Goal: Task Accomplishment & Management: Use online tool/utility

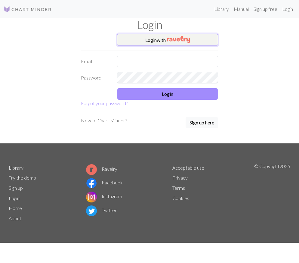
click at [176, 38] on img "button" at bounding box center [178, 39] width 23 height 7
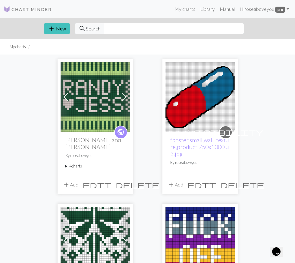
click at [61, 190] on button "add Add" at bounding box center [71, 184] width 20 height 11
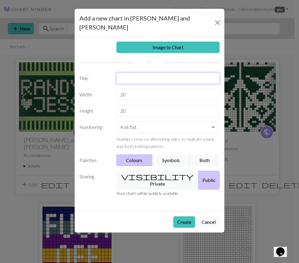
click at [132, 73] on input "text" at bounding box center [169, 78] width 104 height 11
type input "R Palm Body"
drag, startPoint x: 145, startPoint y: 102, endPoint x: 98, endPoint y: 103, distance: 46.1
click at [98, 105] on div "Height 20" at bounding box center [150, 110] width 148 height 11
type input "76"
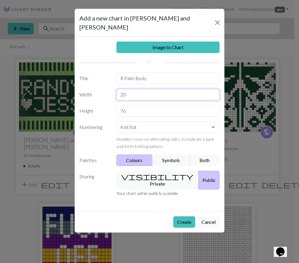
drag, startPoint x: 134, startPoint y: 86, endPoint x: 107, endPoint y: 86, distance: 26.8
click at [107, 89] on div "Width 20" at bounding box center [150, 94] width 148 height 11
type input "32"
click at [182, 216] on button "Create" at bounding box center [184, 221] width 22 height 11
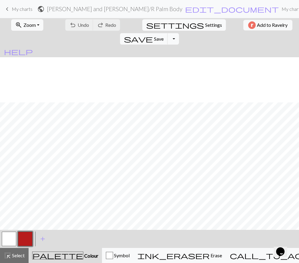
scroll to position [291, 0]
click at [5, 240] on button "button" at bounding box center [9, 239] width 14 height 14
click at [8, 237] on button "button" at bounding box center [9, 239] width 14 height 14
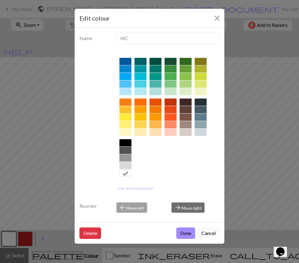
scroll to position [0, 0]
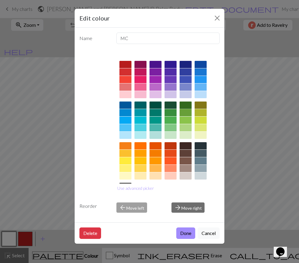
click at [184, 104] on div at bounding box center [186, 104] width 12 height 7
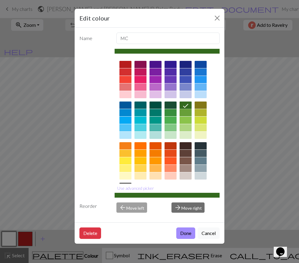
scroll to position [44, 0]
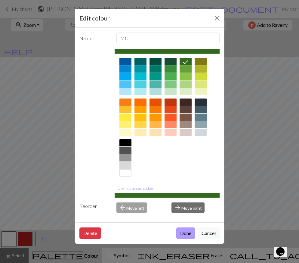
click at [190, 233] on button "Done" at bounding box center [185, 232] width 19 height 11
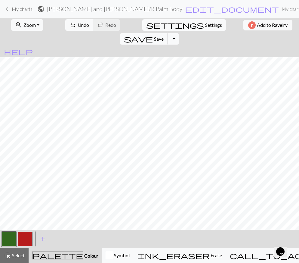
click at [27, 237] on button "button" at bounding box center [25, 239] width 14 height 14
click at [24, 239] on button "button" at bounding box center [25, 239] width 14 height 14
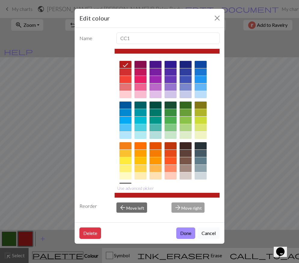
click at [205, 231] on button "Cancel" at bounding box center [209, 232] width 22 height 11
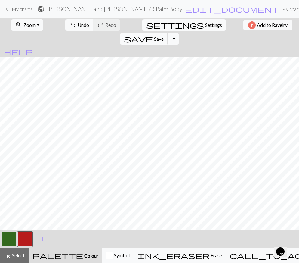
click at [11, 238] on button "button" at bounding box center [9, 239] width 14 height 14
click at [7, 240] on button "button" at bounding box center [9, 239] width 14 height 14
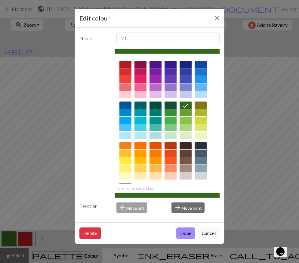
scroll to position [44, 0]
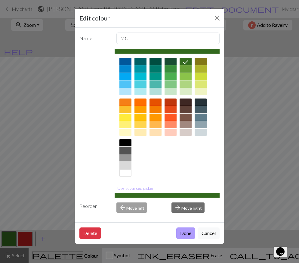
click at [184, 234] on button "Done" at bounding box center [185, 232] width 19 height 11
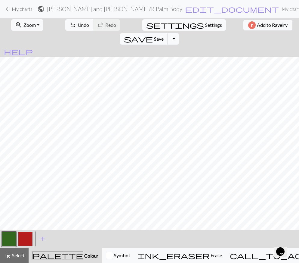
scroll to position [291, 0]
click at [21, 240] on button "button" at bounding box center [25, 239] width 14 height 14
click at [22, 238] on button "button" at bounding box center [25, 239] width 14 height 14
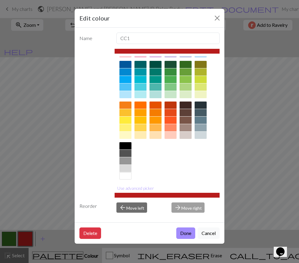
scroll to position [44, 0]
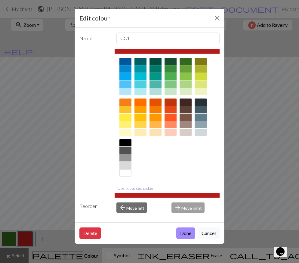
click at [143, 185] on button "Use advanced picker" at bounding box center [136, 187] width 42 height 9
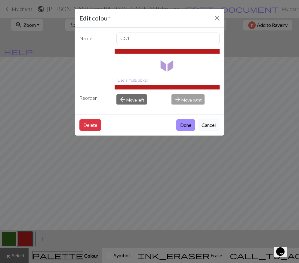
scroll to position [0, 0]
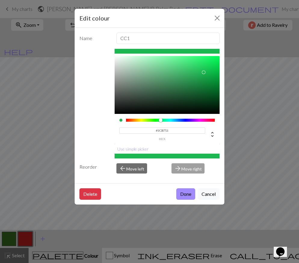
drag, startPoint x: 124, startPoint y: 120, endPoint x: 161, endPoint y: 123, distance: 36.9
click at [161, 123] on div "#1CB751 hex" at bounding box center [167, 129] width 105 height 30
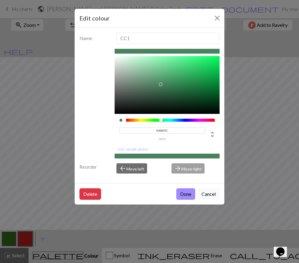
drag, startPoint x: 204, startPoint y: 73, endPoint x: 162, endPoint y: 93, distance: 47.5
click at [160, 86] on div at bounding box center [161, 85] width 4 height 4
click at [160, 140] on label "hex" at bounding box center [163, 138] width 86 height 3
click at [160, 134] on input "#467C59" at bounding box center [163, 130] width 86 height 6
click at [213, 136] on icon at bounding box center [212, 134] width 7 height 7
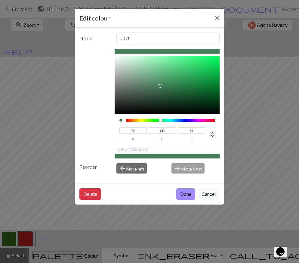
click at [211, 137] on icon at bounding box center [212, 134] width 7 height 7
type input "141"
type input "28%"
type input "38%"
click at [211, 132] on icon at bounding box center [212, 134] width 7 height 7
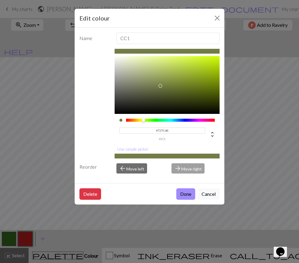
click at [144, 122] on div at bounding box center [170, 120] width 89 height 3
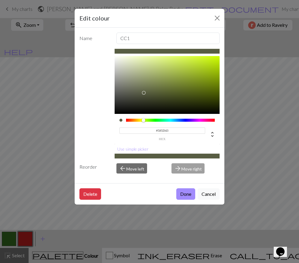
click at [144, 93] on div at bounding box center [167, 85] width 105 height 58
click at [145, 93] on div at bounding box center [146, 95] width 4 height 4
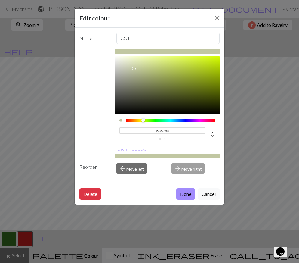
type input "#BFC5A3"
drag, startPoint x: 145, startPoint y: 93, endPoint x: 133, endPoint y: 69, distance: 26.3
click at [133, 69] on div at bounding box center [133, 69] width 4 height 4
click at [188, 196] on button "Done" at bounding box center [185, 193] width 19 height 11
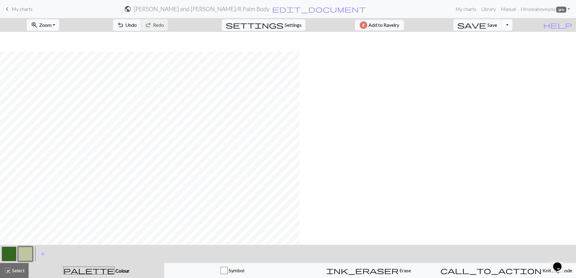
scroll to position [272, 0]
drag, startPoint x: 4, startPoint y: 270, endPoint x: 64, endPoint y: 243, distance: 66.3
click at [4, 263] on span "highlight_alt" at bounding box center [7, 270] width 7 height 8
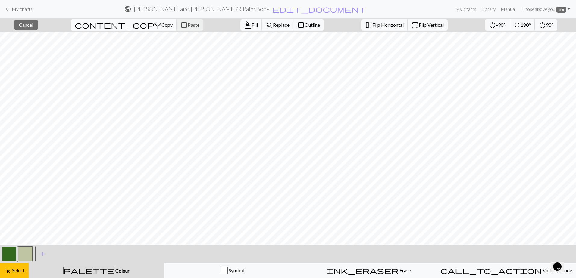
click at [161, 25] on span "Copy" at bounding box center [166, 25] width 11 height 6
copy div
click at [188, 24] on span "Paste" at bounding box center [194, 25] width 12 height 6
click at [188, 26] on span "Paste" at bounding box center [194, 25] width 12 height 6
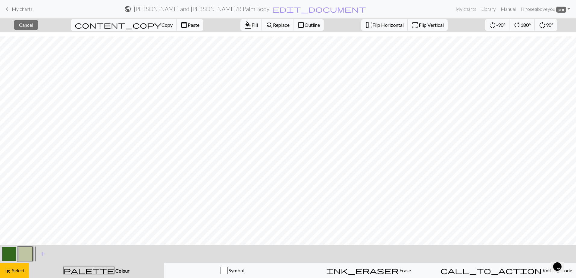
click at [188, 24] on span "Paste" at bounding box center [194, 25] width 12 height 6
click at [188, 26] on span "Paste" at bounding box center [194, 25] width 12 height 6
click at [188, 27] on span "Paste" at bounding box center [194, 25] width 12 height 6
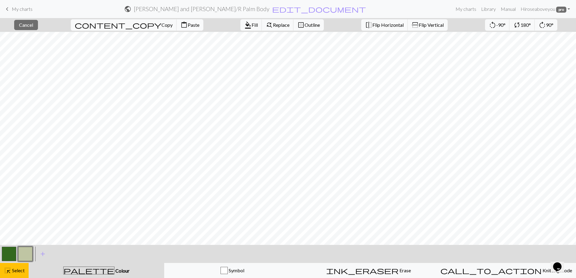
click at [188, 23] on span "Paste" at bounding box center [194, 25] width 12 height 6
click at [188, 24] on span "Paste" at bounding box center [194, 25] width 12 height 6
click at [180, 25] on span "content_paste" at bounding box center [183, 25] width 7 height 8
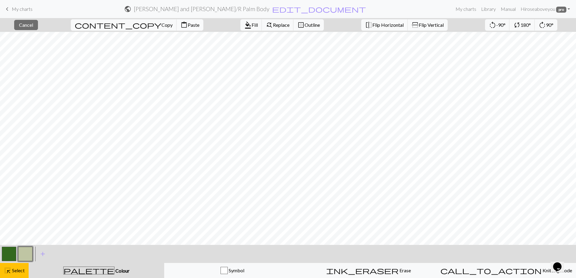
click at [188, 26] on span "Paste" at bounding box center [194, 25] width 12 height 6
click at [188, 24] on span "Paste" at bounding box center [194, 25] width 12 height 6
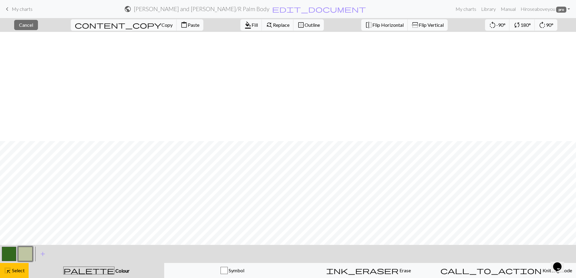
scroll to position [276, 0]
click at [26, 249] on button "button" at bounding box center [25, 254] width 14 height 14
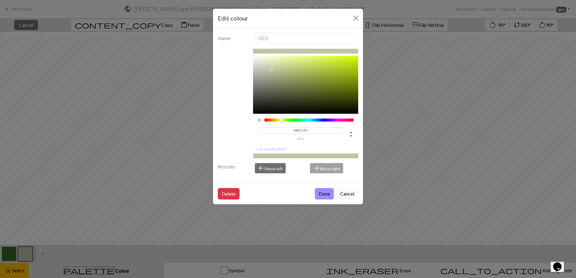
click at [299, 195] on button "Cancel" at bounding box center [347, 193] width 22 height 11
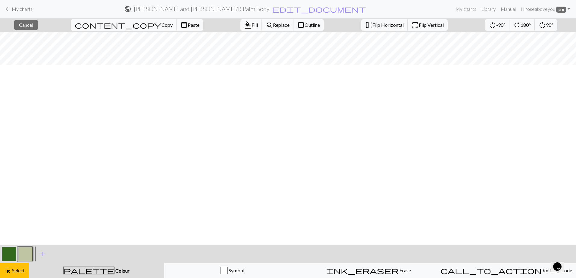
scroll to position [5, 0]
click at [188, 23] on span "Paste" at bounding box center [194, 25] width 12 height 6
click at [188, 25] on span "Paste" at bounding box center [194, 25] width 12 height 6
click at [188, 26] on span "Paste" at bounding box center [194, 25] width 12 height 6
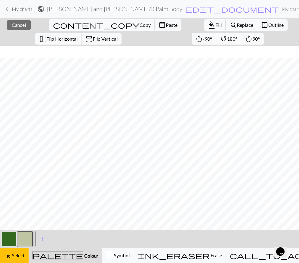
scroll to position [30, 0]
click at [140, 25] on span "Copy" at bounding box center [145, 25] width 11 height 6
click at [166, 24] on span "Paste" at bounding box center [172, 25] width 12 height 6
click at [140, 23] on span "Copy" at bounding box center [145, 25] width 11 height 6
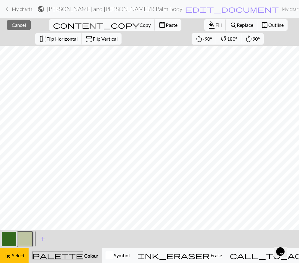
click at [166, 25] on span "Paste" at bounding box center [172, 25] width 12 height 6
click at [23, 233] on button "button" at bounding box center [25, 239] width 14 height 14
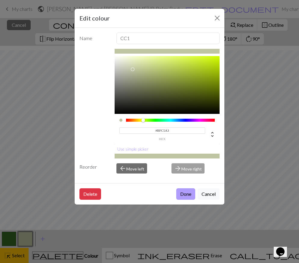
click at [185, 194] on button "Done" at bounding box center [185, 193] width 19 height 11
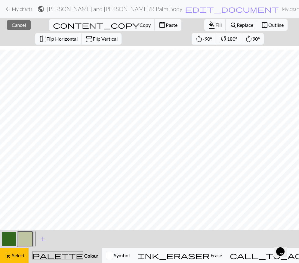
click at [83, 258] on span "Colour" at bounding box center [90, 256] width 15 height 6
click at [30, 238] on button "button" at bounding box center [25, 239] width 14 height 14
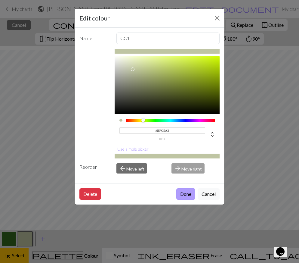
click at [187, 192] on button "Done" at bounding box center [185, 193] width 19 height 11
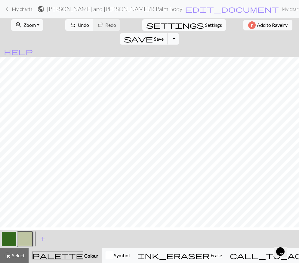
scroll to position [291, 0]
click at [23, 239] on button "button" at bounding box center [25, 239] width 14 height 14
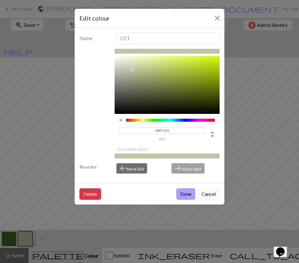
click at [189, 194] on button "Done" at bounding box center [185, 193] width 19 height 11
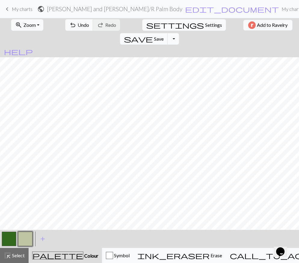
drag, startPoint x: 7, startPoint y: 236, endPoint x: 15, endPoint y: 226, distance: 13.1
click at [7, 237] on button "button" at bounding box center [9, 239] width 14 height 14
click at [124, 251] on button "Symbol" at bounding box center [118, 255] width 32 height 15
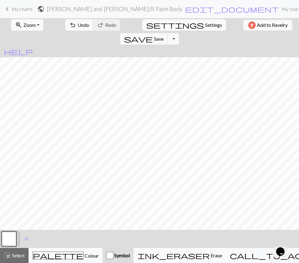
click at [12, 237] on button "button" at bounding box center [9, 239] width 14 height 14
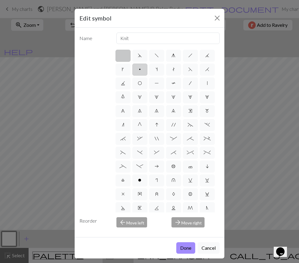
click at [141, 69] on span "p" at bounding box center [140, 69] width 2 height 5
click at [143, 69] on input "p" at bounding box center [141, 68] width 4 height 4
radio input "true"
type input "purl"
click at [138, 182] on span "o" at bounding box center [139, 180] width 3 height 5
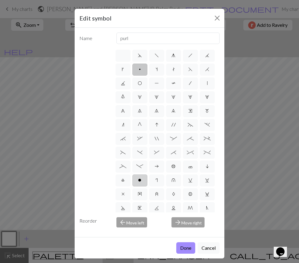
click at [138, 180] on input "o" at bounding box center [140, 178] width 4 height 4
radio input "true"
click at [176, 253] on button "Done" at bounding box center [185, 247] width 19 height 11
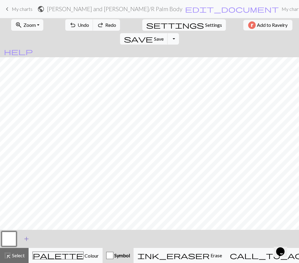
click at [25, 238] on span "add" at bounding box center [26, 239] width 7 height 8
click at [30, 236] on button "button" at bounding box center [25, 239] width 14 height 14
click at [29, 241] on button "button" at bounding box center [25, 239] width 14 height 14
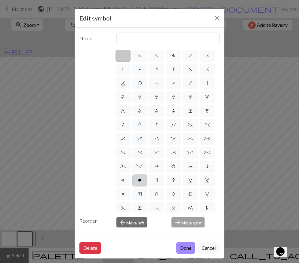
click at [132, 186] on label "o" at bounding box center [139, 180] width 15 height 12
click at [138, 180] on input "o" at bounding box center [140, 178] width 4 height 4
radio input "true"
type input "purl"
click at [181, 244] on button "Done" at bounding box center [185, 247] width 19 height 11
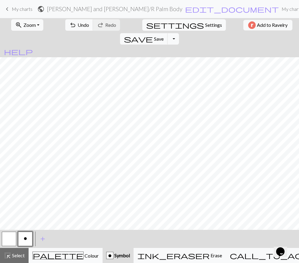
scroll to position [0, 0]
click at [153, 35] on span "save" at bounding box center [138, 39] width 29 height 8
click at [119, 5] on div "Chart saved" at bounding box center [149, 12] width 299 height 24
click at [154, 14] on form "public [PERSON_NAME] and [PERSON_NAME] / R Palm Body edit_document Edit settings" at bounding box center [158, 9] width 242 height 12
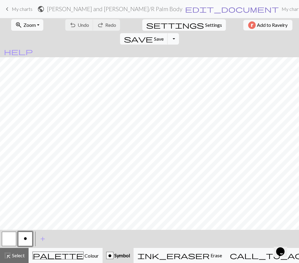
click at [185, 11] on span "edit_document" at bounding box center [232, 9] width 94 height 8
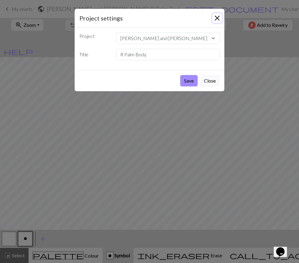
click at [216, 19] on button "Close" at bounding box center [218, 18] width 10 height 10
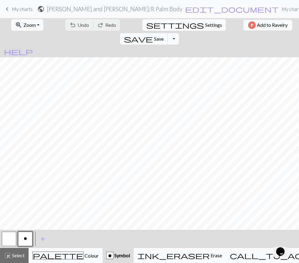
click at [179, 33] on button "Toggle Dropdown" at bounding box center [173, 38] width 11 height 11
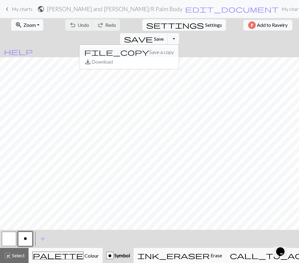
click at [179, 47] on button "file_copy Save a copy" at bounding box center [128, 52] width 99 height 10
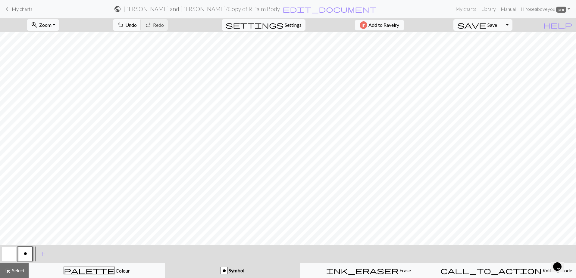
click at [270, 5] on form "public [PERSON_NAME] and [PERSON_NAME] / Copy of R Palm Body edit_document Edit…" at bounding box center [245, 9] width 416 height 12
click at [270, 7] on h2 "[PERSON_NAME] and [PERSON_NAME] / Copy of R Palm Body" at bounding box center [201, 8] width 156 height 7
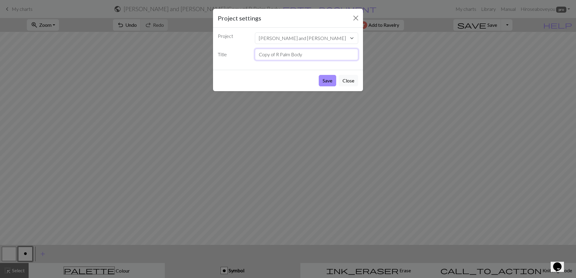
drag, startPoint x: 278, startPoint y: 54, endPoint x: 225, endPoint y: 22, distance: 61.6
click at [228, 51] on div "Title Copy of R Palm Body" at bounding box center [288, 54] width 148 height 11
type input "Palm Body"
click at [299, 79] on button "Close" at bounding box center [348, 80] width 20 height 11
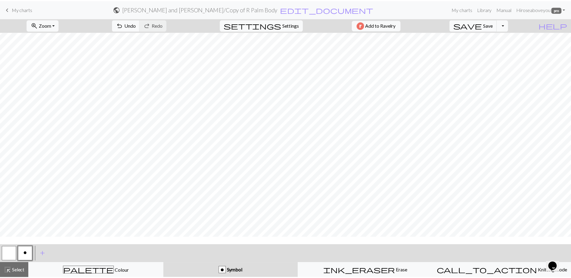
scroll to position [95, 0]
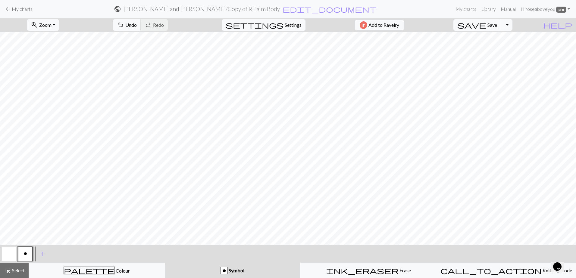
click at [251, 10] on h2 "[PERSON_NAME] and [PERSON_NAME] / Copy of R Palm Body" at bounding box center [201, 8] width 156 height 7
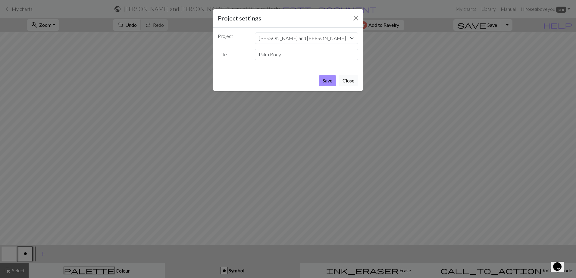
click at [299, 83] on button "Close" at bounding box center [348, 80] width 20 height 11
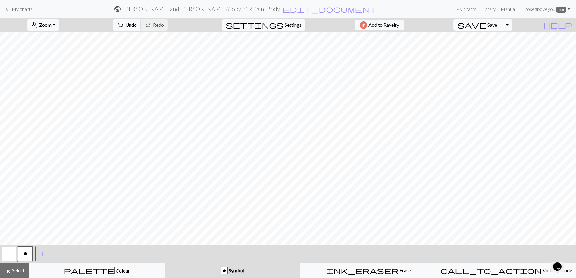
drag, startPoint x: 23, startPoint y: 12, endPoint x: 316, endPoint y: 16, distance: 292.7
click at [23, 12] on link "keyboard_arrow_left My charts" at bounding box center [18, 9] width 29 height 10
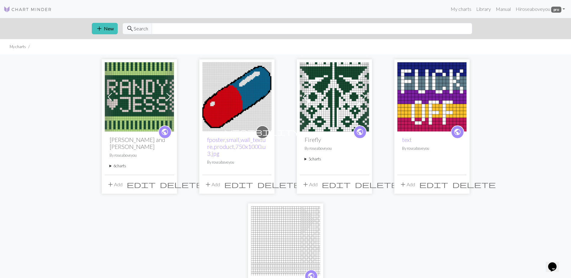
click at [129, 163] on summary "6 charts" at bounding box center [140, 166] width 60 height 6
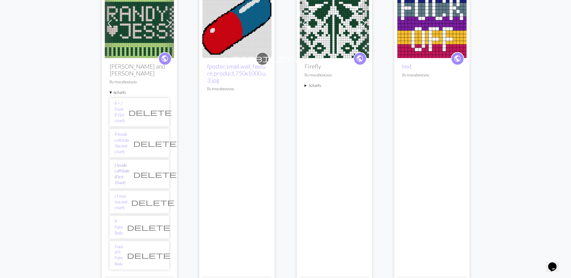
scroll to position [90, 0]
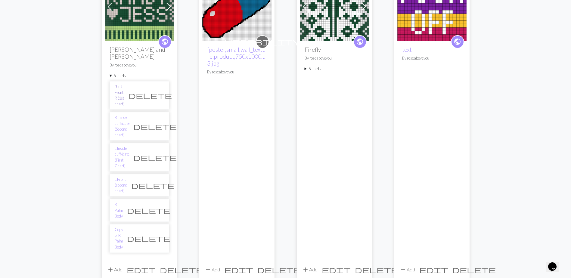
click at [125, 84] on link "R + J Front R (1st chart)" at bounding box center [120, 95] width 10 height 23
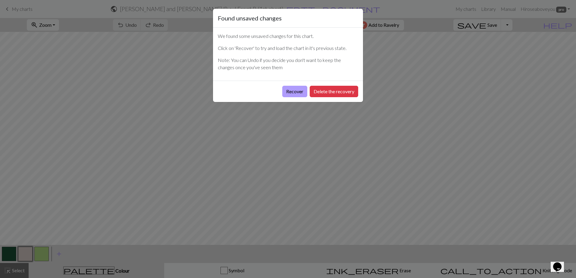
click at [296, 91] on button "Recover" at bounding box center [294, 91] width 25 height 11
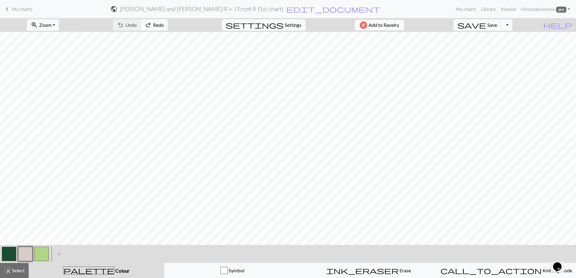
click at [251, 7] on h2 "[PERSON_NAME] and [PERSON_NAME] / R + J Front R (1st chart)" at bounding box center [202, 8] width 164 height 7
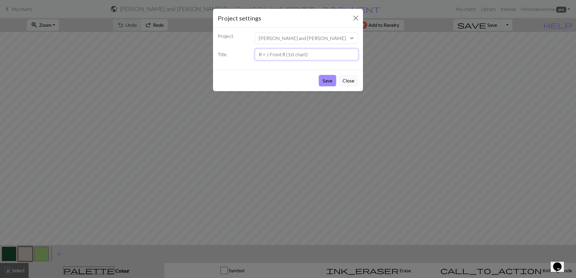
drag, startPoint x: 309, startPoint y: 56, endPoint x: 239, endPoint y: 55, distance: 69.9
click at [239, 55] on div "Title R + J Front R (1st chart)" at bounding box center [288, 54] width 148 height 11
type input "R - Chart A (Front Cuff)"
click at [299, 79] on button "Save" at bounding box center [327, 80] width 17 height 11
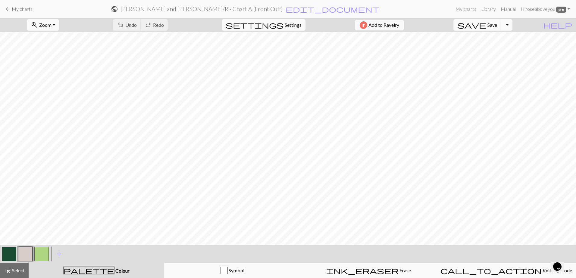
click at [299, 28] on button "save Save Save" at bounding box center [477, 24] width 48 height 11
click at [15, 11] on div "Chart saved" at bounding box center [288, 12] width 576 height 24
click at [8, 8] on span "keyboard_arrow_left" at bounding box center [7, 9] width 7 height 8
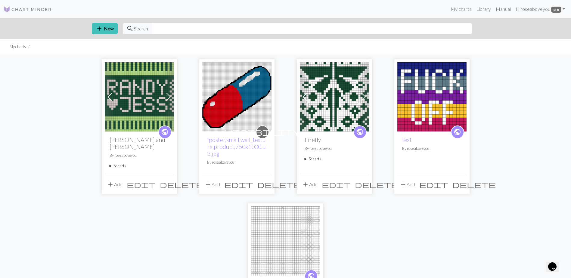
click at [120, 163] on summary "6 charts" at bounding box center [140, 166] width 60 height 6
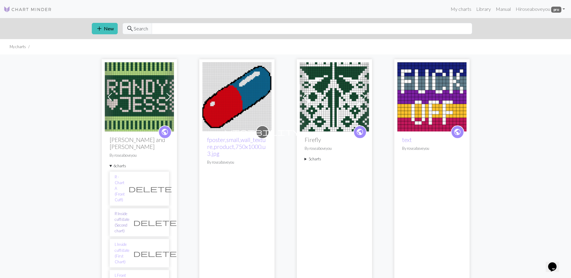
click at [129, 211] on link "R Inside cuff/date (Second chart)" at bounding box center [122, 222] width 15 height 23
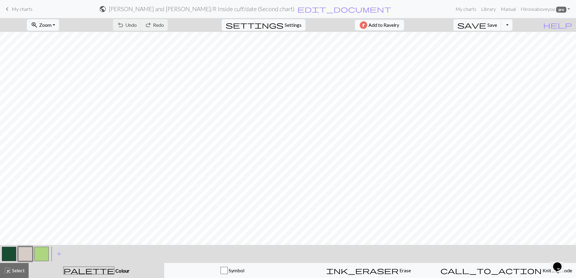
click at [263, 11] on h2 "[PERSON_NAME] and [PERSON_NAME] / R Inside cuff/date (Second chart)" at bounding box center [202, 8] width 186 height 7
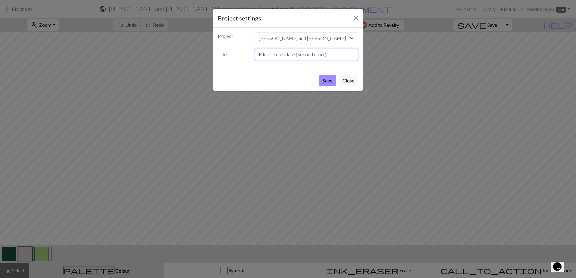
drag, startPoint x: 332, startPoint y: 55, endPoint x: 263, endPoint y: 55, distance: 68.7
click at [263, 55] on input "R Inside cuff/date (Second chart)" at bounding box center [307, 54] width 104 height 11
type input "R - Chart B (inside cuff)"
click at [299, 78] on button "Save" at bounding box center [327, 80] width 17 height 11
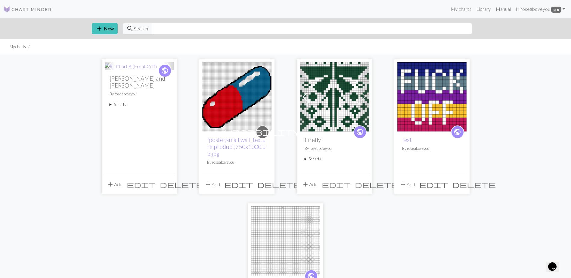
click at [122, 102] on summary "6 charts" at bounding box center [140, 105] width 60 height 6
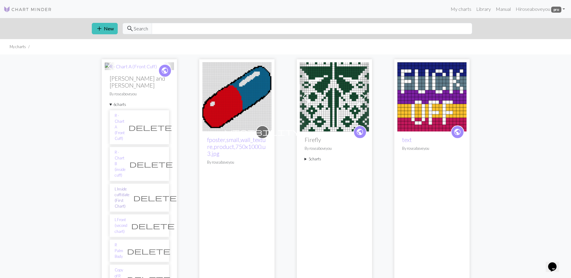
click at [129, 186] on link "L Inside cuff/date (First Chart)" at bounding box center [122, 197] width 15 height 23
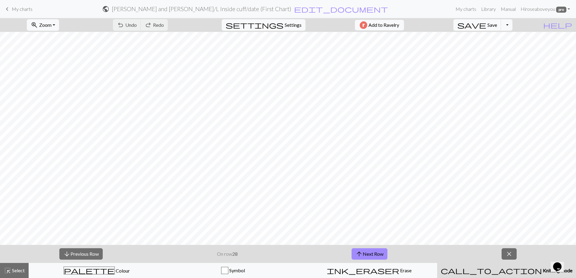
click at [285, 10] on h2 "[PERSON_NAME] and [PERSON_NAME] / L Inside cuff/date (First Chart)" at bounding box center [201, 8] width 179 height 7
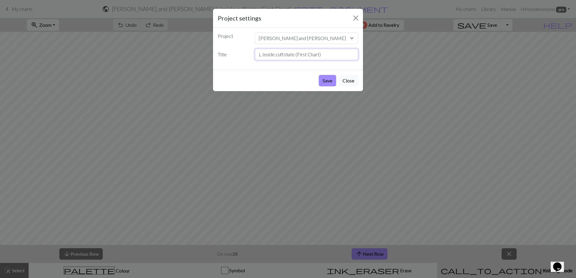
drag, startPoint x: 328, startPoint y: 52, endPoint x: 263, endPoint y: 56, distance: 65.4
click at [263, 56] on input "L Inside cuff/date (First Chart)" at bounding box center [307, 54] width 104 height 11
type input "L - Chart A (inside cuff)"
click at [299, 77] on button "Save" at bounding box center [327, 80] width 17 height 11
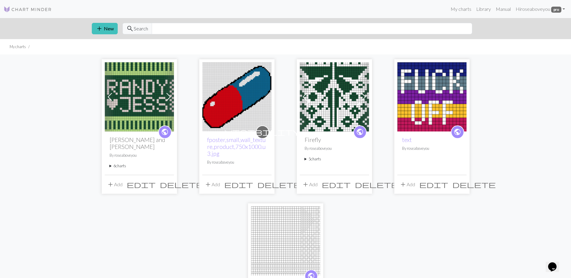
click at [119, 163] on summary "6 charts" at bounding box center [140, 166] width 60 height 6
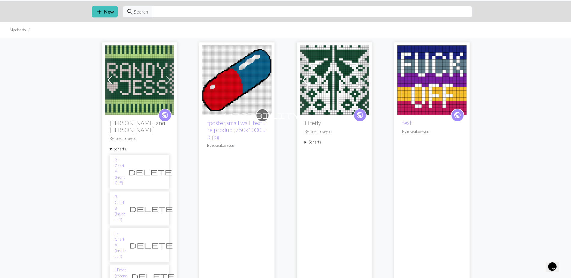
scroll to position [30, 0]
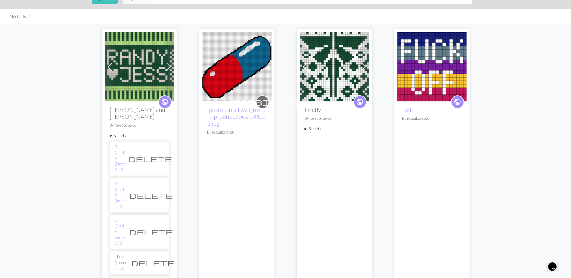
click at [127, 254] on link "L Front (second chart)" at bounding box center [121, 262] width 13 height 17
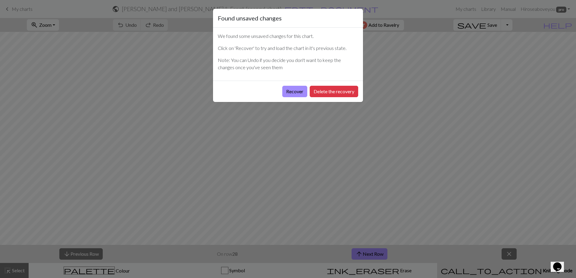
click at [299, 61] on p "Note: You can Undo if you decide you don't want to keep the changes once you've…" at bounding box center [288, 64] width 140 height 14
click at [299, 91] on button "Delete the recovery" at bounding box center [334, 91] width 48 height 11
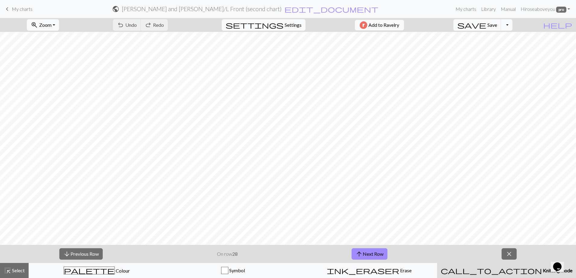
click at [265, 9] on h2 "[PERSON_NAME] and [PERSON_NAME] / L Front (second chart)" at bounding box center [202, 8] width 160 height 7
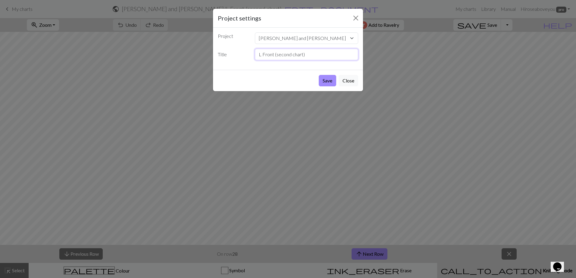
drag, startPoint x: 314, startPoint y: 56, endPoint x: 262, endPoint y: 57, distance: 51.8
click at [262, 57] on input "L Front (second chart)" at bounding box center [307, 54] width 104 height 11
type input "L - Chart B (Front cuff)"
click at [299, 83] on button "Save" at bounding box center [327, 80] width 17 height 11
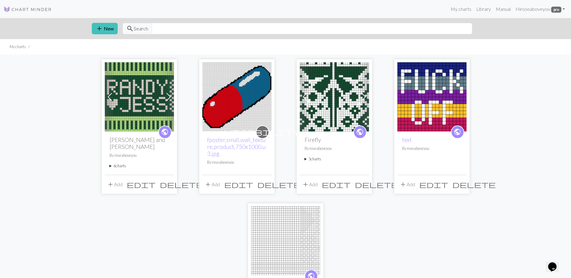
click at [124, 163] on summary "6 charts" at bounding box center [140, 166] width 60 height 6
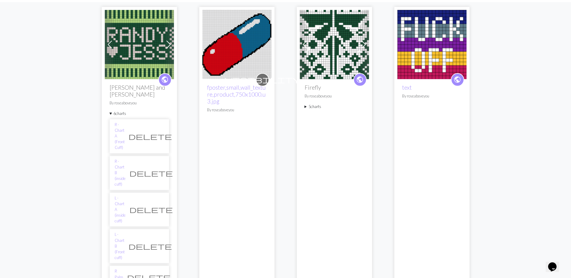
scroll to position [60, 0]
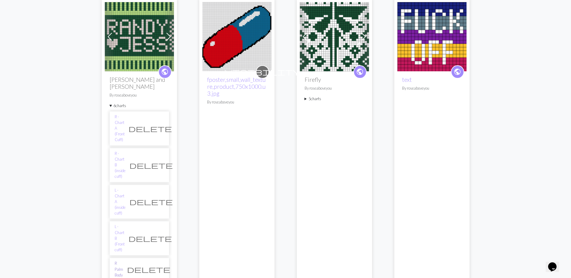
click at [123, 261] on link "R Palm Body" at bounding box center [119, 269] width 8 height 17
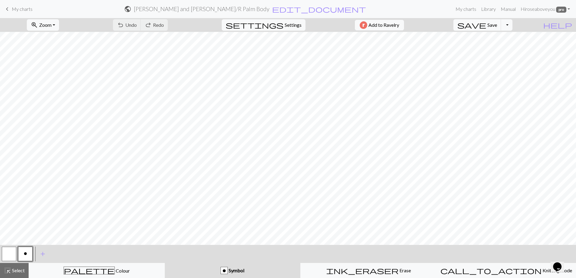
click at [253, 9] on h2 "[PERSON_NAME] and [PERSON_NAME] / R Palm Body" at bounding box center [202, 8] width 136 height 7
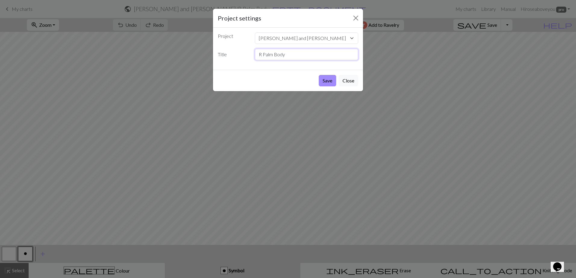
drag, startPoint x: 290, startPoint y: 57, endPoint x: 247, endPoint y: 54, distance: 42.5
click at [247, 54] on div "Title R Palm Body" at bounding box center [288, 54] width 148 height 11
type input "L - Chart C (body, palm)"
click at [299, 81] on button "Save" at bounding box center [327, 80] width 17 height 11
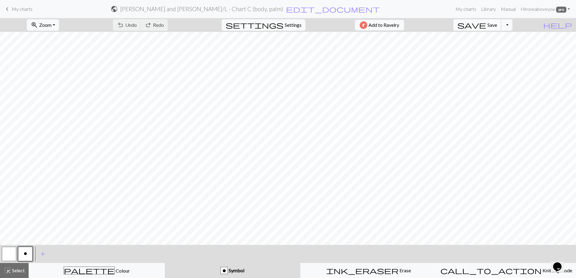
click at [299, 23] on span "save" at bounding box center [471, 25] width 29 height 8
click at [28, 10] on span "My charts" at bounding box center [22, 9] width 21 height 6
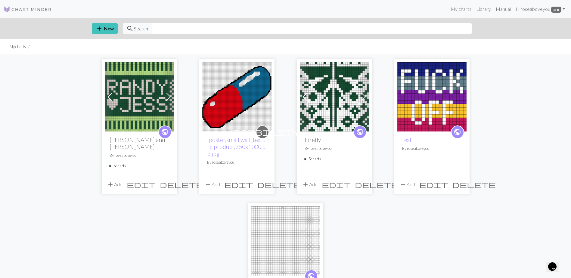
click at [126, 163] on summary "6 charts" at bounding box center [140, 166] width 60 height 6
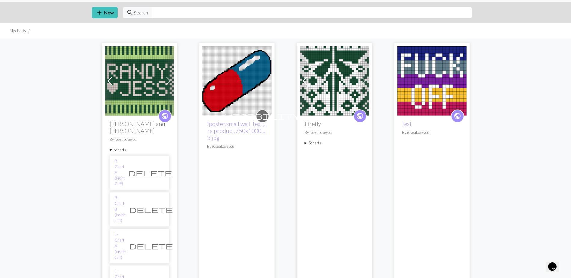
scroll to position [30, 0]
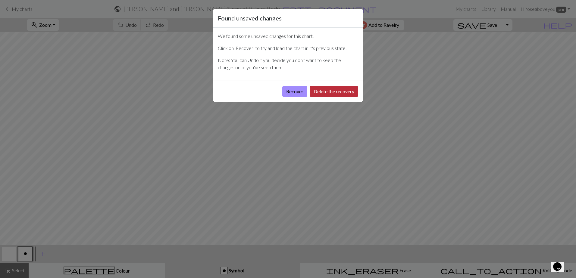
click at [299, 91] on button "Delete the recovery" at bounding box center [334, 91] width 48 height 11
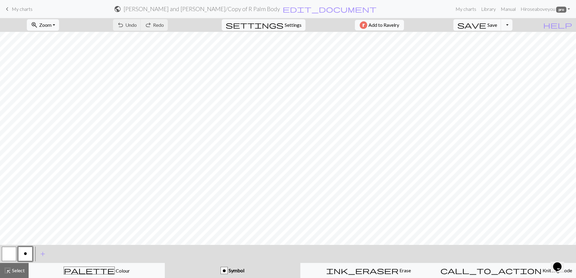
click at [260, 7] on h2 "[PERSON_NAME] and [PERSON_NAME] / Copy of R Palm Body" at bounding box center [201, 8] width 156 height 7
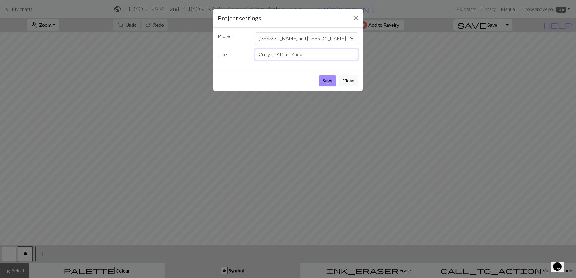
drag, startPoint x: 312, startPoint y: 53, endPoint x: 254, endPoint y: 55, distance: 57.2
click at [255, 55] on input "Copy of R Palm Body" at bounding box center [307, 54] width 104 height 11
type input "R - Chart D (body, palm)"
click at [299, 82] on button "Save" at bounding box center [327, 80] width 17 height 11
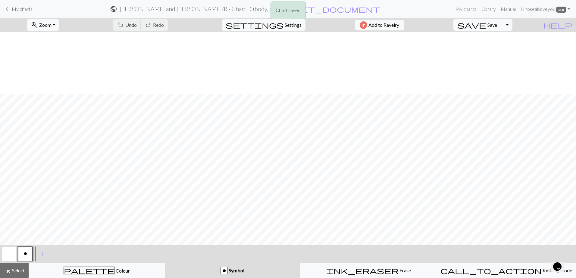
scroll to position [276, 0]
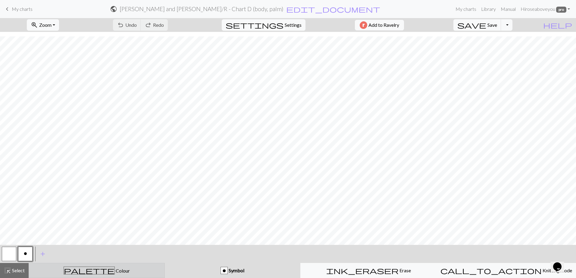
click at [75, 263] on button "palette Colour Colour" at bounding box center [97, 270] width 136 height 15
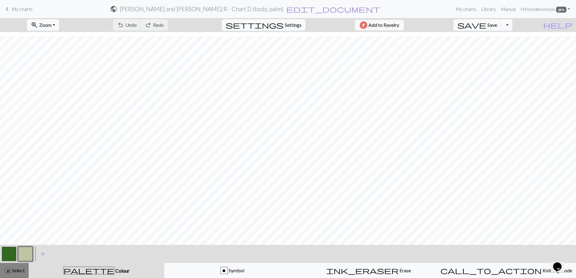
click at [9, 263] on span "highlight_alt" at bounding box center [7, 270] width 7 height 8
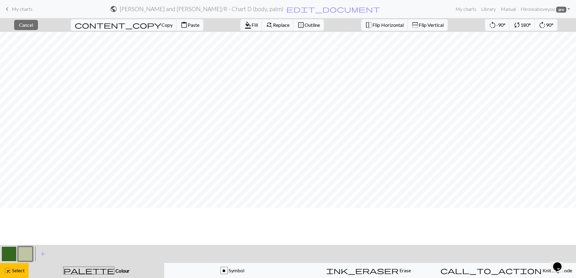
scroll to position [0, 0]
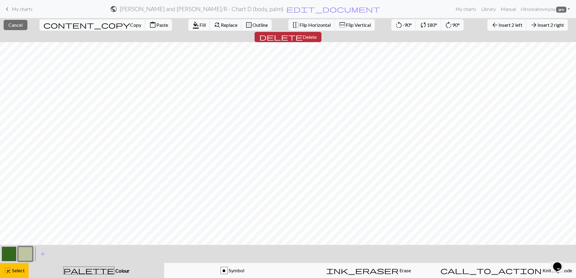
click at [299, 34] on span "Delete" at bounding box center [310, 37] width 14 height 6
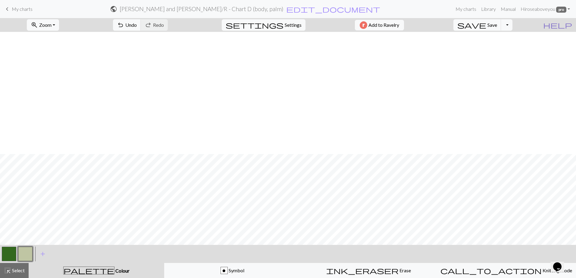
scroll to position [276, 0]
click at [18, 263] on span "Select" at bounding box center [18, 271] width 14 height 6
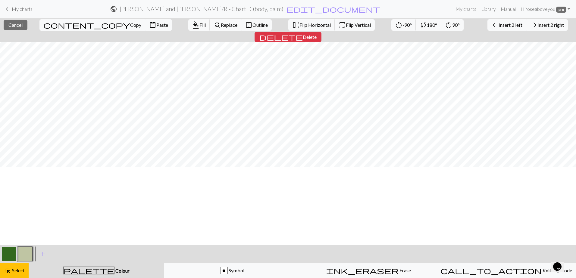
scroll to position [0, 0]
click at [299, 26] on span "Insert 2 right" at bounding box center [550, 25] width 26 height 6
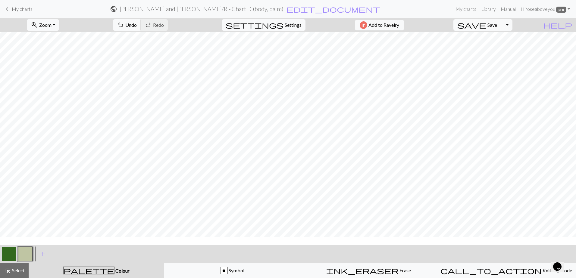
scroll to position [211, 0]
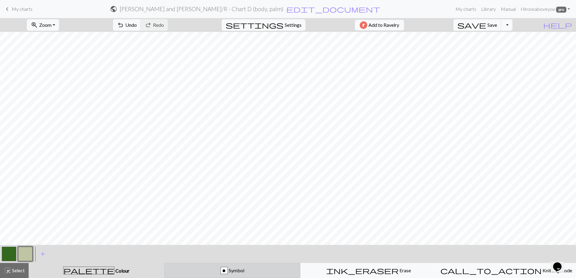
click at [238, 263] on span "Symbol" at bounding box center [236, 271] width 17 height 6
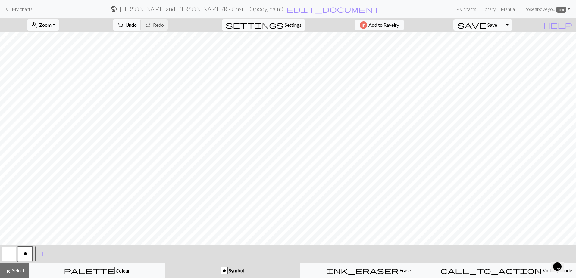
click at [244, 263] on button "o Symbol" at bounding box center [233, 270] width 136 height 15
click at [26, 258] on button "o" at bounding box center [25, 254] width 14 height 14
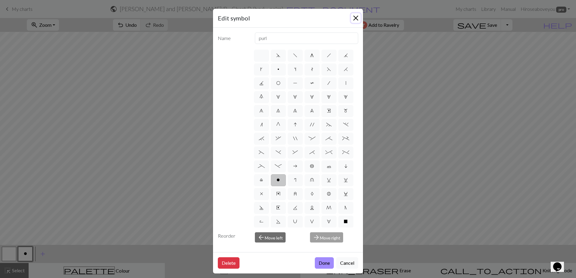
click at [299, 17] on button "Close" at bounding box center [356, 18] width 10 height 10
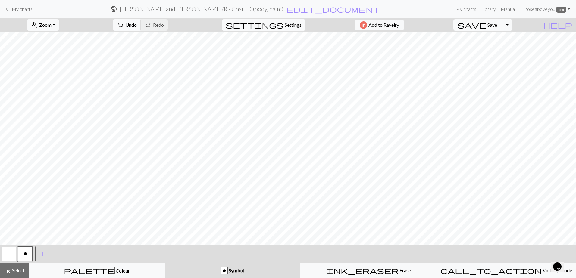
click at [10, 254] on button "button" at bounding box center [9, 254] width 14 height 14
click at [7, 255] on button "button" at bounding box center [9, 254] width 14 height 14
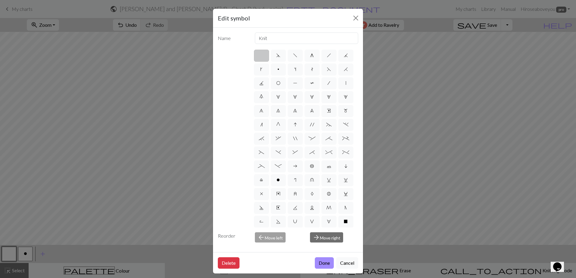
click at [258, 55] on label at bounding box center [261, 56] width 15 height 12
click at [261, 55] on input "radio" at bounding box center [263, 54] width 4 height 4
click at [299, 263] on button "Done" at bounding box center [324, 262] width 19 height 11
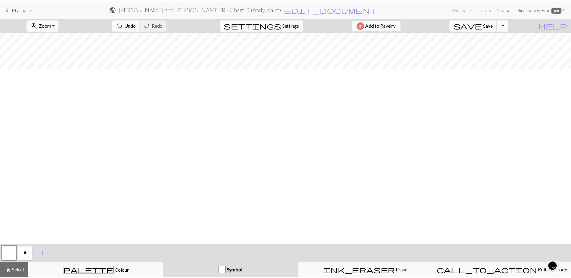
scroll to position [0, 0]
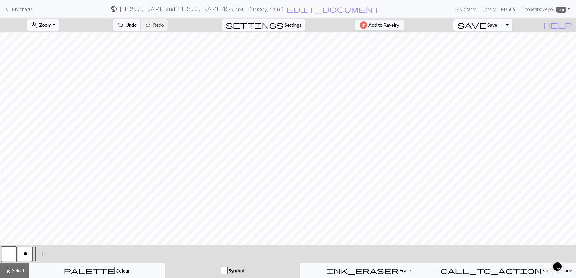
click at [299, 25] on span "Save" at bounding box center [492, 25] width 10 height 6
click at [11, 8] on span "keyboard_arrow_left" at bounding box center [7, 9] width 7 height 8
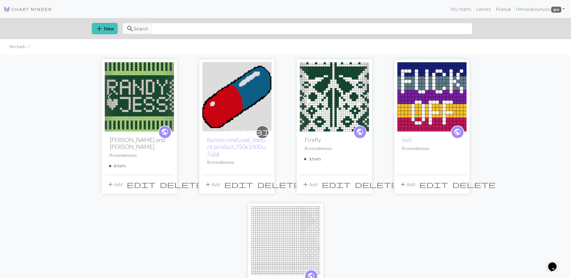
click at [117, 163] on summary "6 charts" at bounding box center [140, 166] width 60 height 6
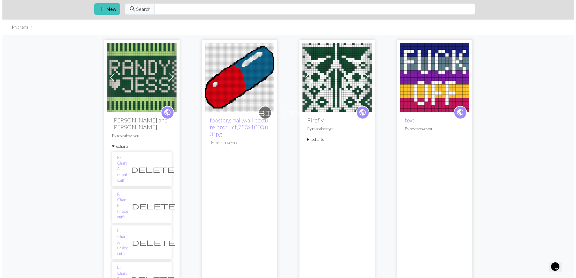
scroll to position [30, 0]
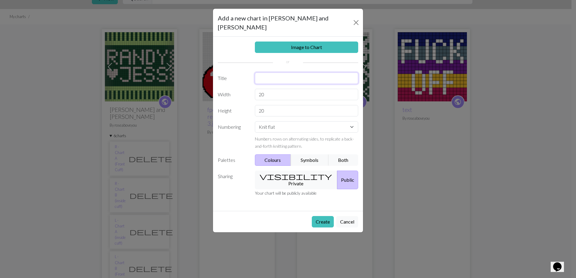
click at [280, 73] on input "text" at bounding box center [307, 78] width 104 height 11
type input "B"
click at [299, 73] on input "R - Chart C" at bounding box center [307, 78] width 104 height 11
type input "R - Chart C (body, front)"
drag, startPoint x: 282, startPoint y: 88, endPoint x: 251, endPoint y: 85, distance: 30.9
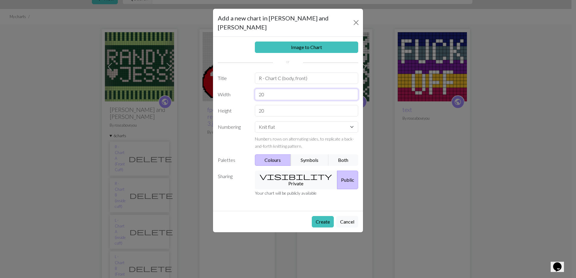
click at [251, 89] on div "20" at bounding box center [306, 94] width 111 height 11
type input "36"
drag, startPoint x: 271, startPoint y: 102, endPoint x: 242, endPoint y: 100, distance: 28.4
click at [242, 105] on div "Height 20" at bounding box center [288, 110] width 148 height 11
type input "76"
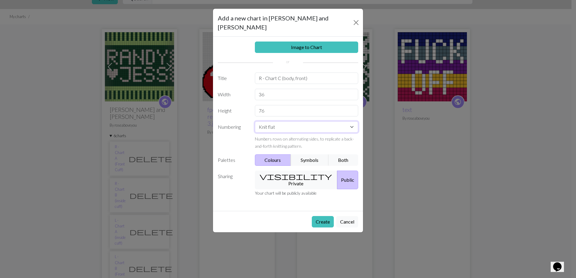
click at [278, 121] on select "Knit flat Knit in the round Lace knitting Cross stitch" at bounding box center [307, 126] width 104 height 11
select select "round"
click at [255, 121] on select "Knit flat Knit in the round Lace knitting Cross stitch" at bounding box center [307, 126] width 104 height 11
click at [299, 216] on button "Create" at bounding box center [323, 221] width 22 height 11
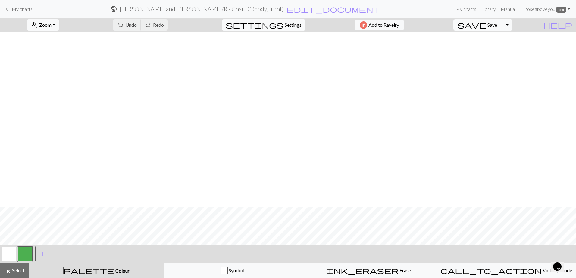
scroll to position [276, 0]
click at [28, 255] on button "button" at bounding box center [25, 254] width 14 height 14
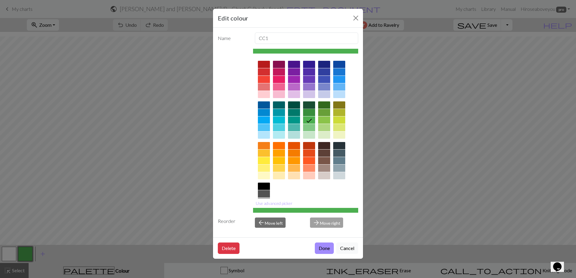
click at [299, 105] on div at bounding box center [309, 104] width 12 height 7
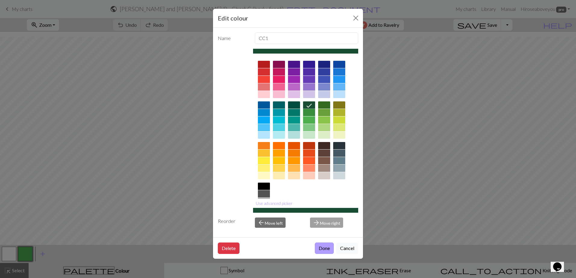
click at [299, 249] on button "Done" at bounding box center [324, 248] width 19 height 11
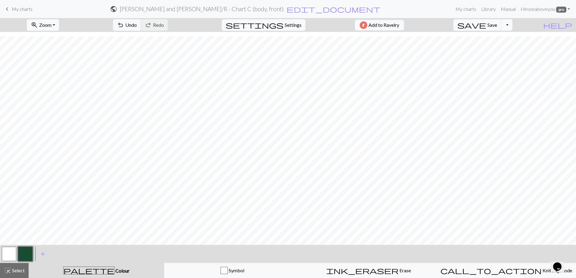
click at [10, 258] on button "button" at bounding box center [9, 254] width 14 height 14
click at [13, 253] on button "button" at bounding box center [9, 254] width 14 height 14
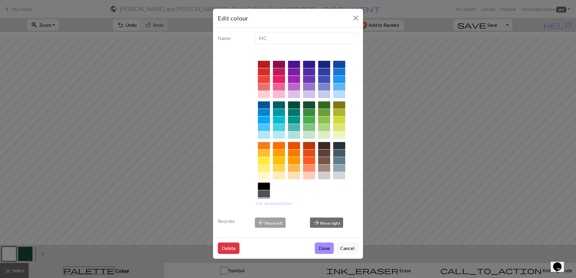
click at [299, 104] on div at bounding box center [309, 104] width 12 height 7
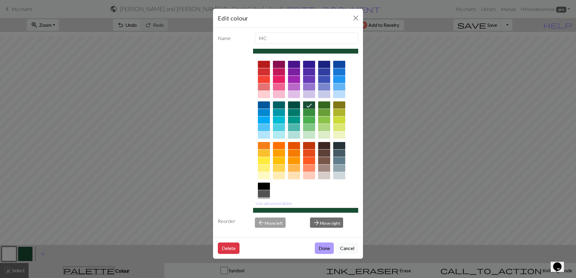
click at [299, 247] on button "Done" at bounding box center [324, 248] width 19 height 11
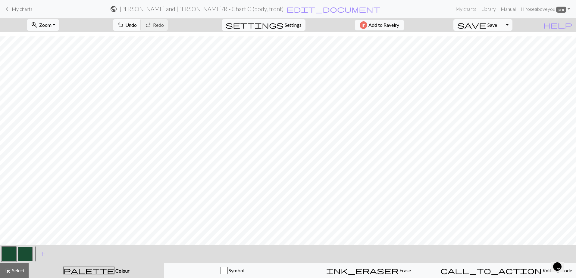
click at [24, 254] on button "button" at bounding box center [25, 254] width 14 height 14
click at [29, 253] on button "button" at bounding box center [25, 254] width 14 height 14
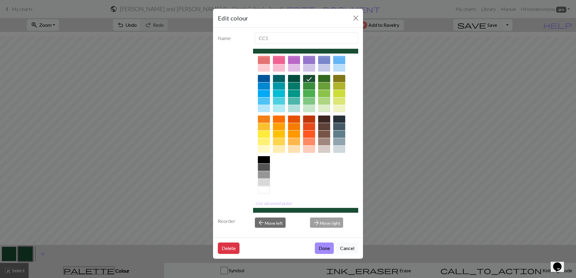
scroll to position [28, 0]
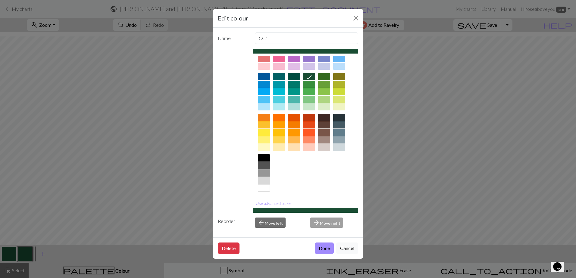
click at [299, 207] on div "Use advanced picker" at bounding box center [305, 131] width 105 height 164
click at [293, 211] on div at bounding box center [305, 210] width 105 height 5
click at [270, 204] on button "Use advanced picker" at bounding box center [274, 203] width 42 height 9
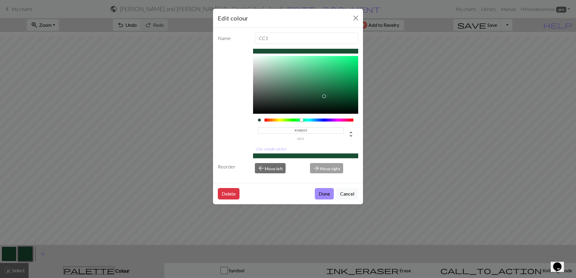
scroll to position [0, 0]
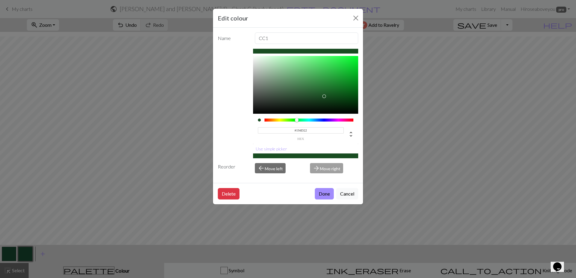
drag, startPoint x: 301, startPoint y: 121, endPoint x: 297, endPoint y: 121, distance: 4.5
click at [297, 121] on div at bounding box center [297, 120] width 4 height 4
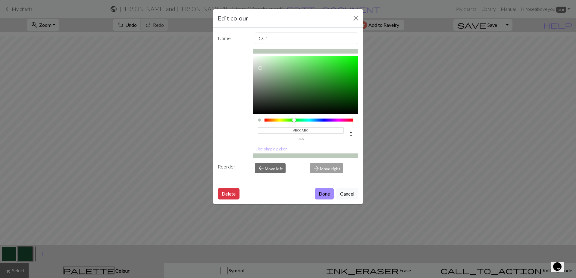
drag, startPoint x: 319, startPoint y: 98, endPoint x: 260, endPoint y: 68, distance: 66.0
click at [260, 68] on div at bounding box center [305, 85] width 105 height 58
click at [294, 122] on div at bounding box center [294, 120] width 4 height 4
type input "#C3D2C3"
click at [260, 66] on div at bounding box center [260, 66] width 4 height 4
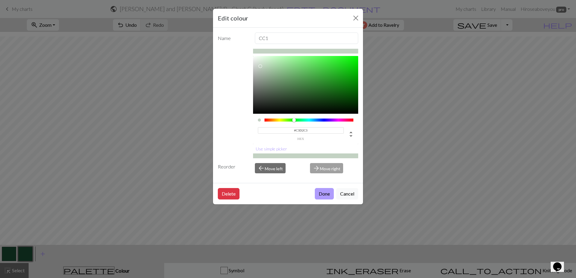
click at [299, 192] on button "Done" at bounding box center [324, 193] width 19 height 11
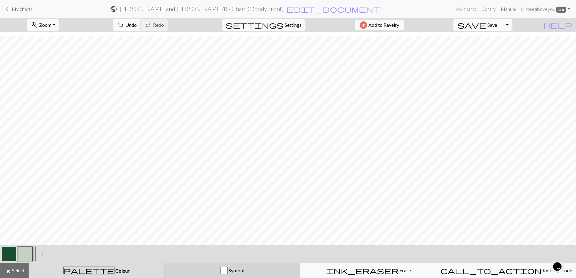
click at [225, 263] on div "button" at bounding box center [223, 270] width 7 height 7
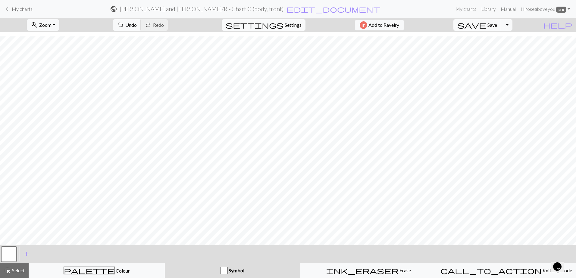
click at [9, 253] on button "button" at bounding box center [9, 254] width 14 height 14
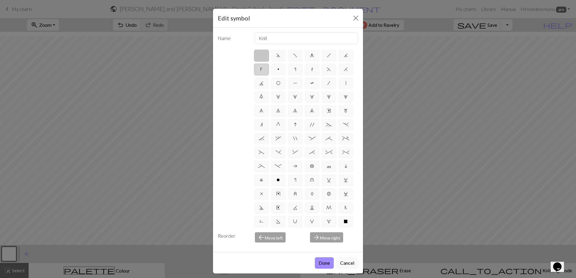
click at [269, 73] on label "k" at bounding box center [261, 70] width 15 height 12
click at [264, 70] on input "k" at bounding box center [262, 68] width 4 height 4
radio input "true"
type input "right leaning increase"
click at [299, 227] on div "Edit symbol Name right leaning increase d f g h j k p s t F H J O P T / | 0 1 2…" at bounding box center [288, 139] width 576 height 278
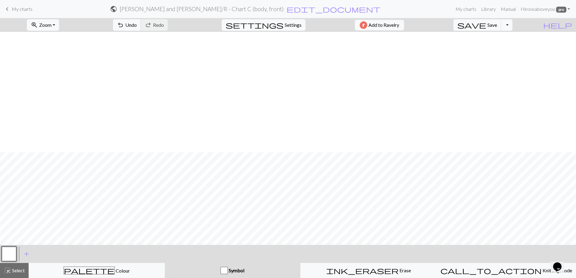
scroll to position [276, 0]
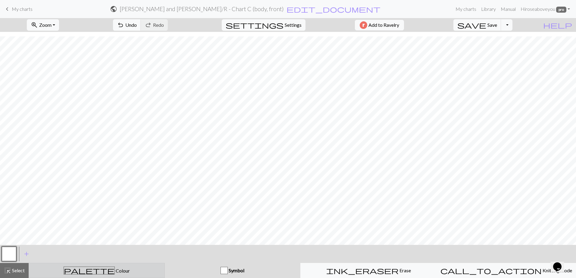
click at [76, 263] on button "palette Colour Colour" at bounding box center [97, 270] width 136 height 15
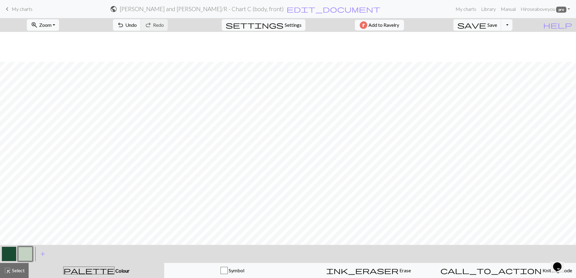
scroll to position [216, 0]
drag, startPoint x: 5, startPoint y: 257, endPoint x: 8, endPoint y: 255, distance: 3.9
click at [5, 257] on button "button" at bounding box center [9, 254] width 14 height 14
click at [41, 251] on span "add" at bounding box center [42, 254] width 7 height 8
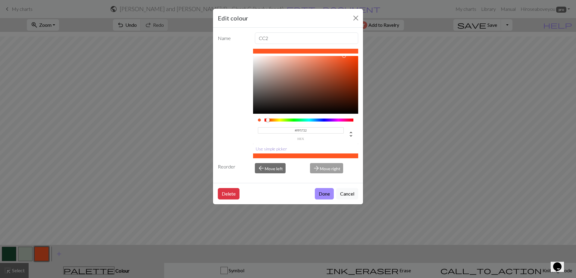
click at [274, 149] on button "Use simple picker" at bounding box center [271, 148] width 37 height 9
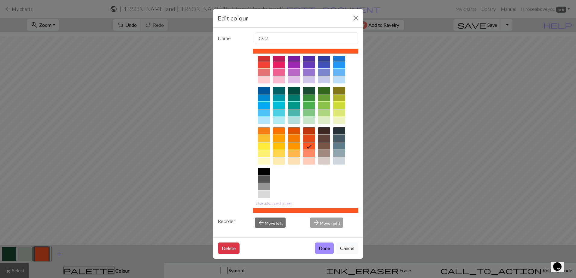
scroll to position [28, 0]
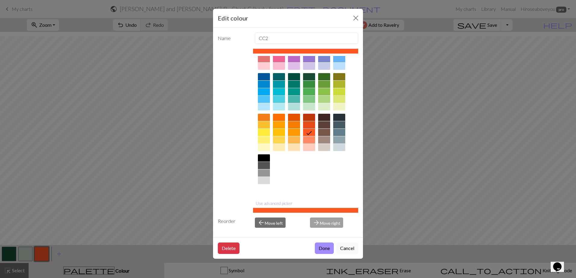
click at [265, 185] on div at bounding box center [264, 188] width 12 height 7
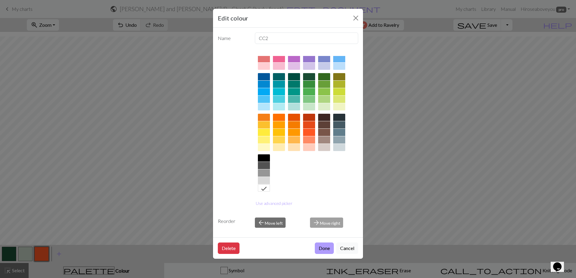
click at [299, 247] on button "Done" at bounding box center [324, 248] width 19 height 11
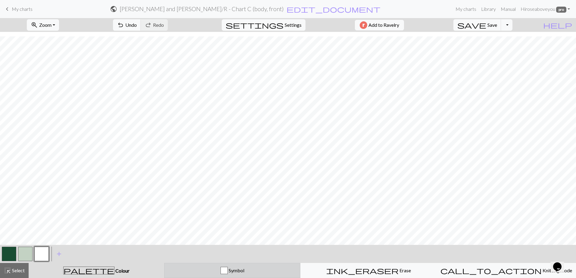
click at [256, 263] on button "Symbol" at bounding box center [232, 270] width 136 height 15
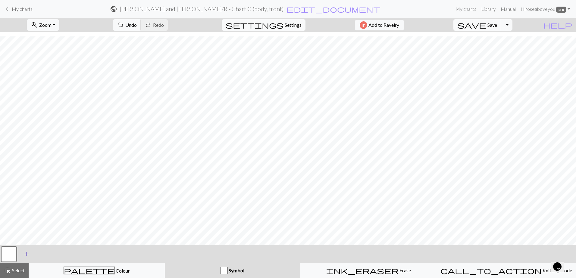
click at [25, 255] on span "add" at bounding box center [26, 254] width 7 height 8
drag, startPoint x: 9, startPoint y: 254, endPoint x: 27, endPoint y: 254, distance: 17.8
click at [27, 254] on div at bounding box center [17, 254] width 33 height 16
click at [27, 254] on button "button" at bounding box center [25, 254] width 14 height 14
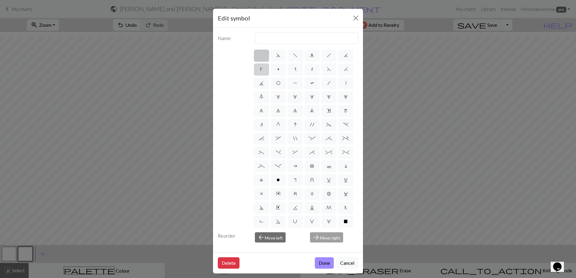
click at [269, 65] on label "k" at bounding box center [261, 70] width 15 height 12
click at [264, 66] on input "k" at bounding box center [262, 68] width 4 height 4
radio input "true"
type input "right leaning increase"
click at [299, 210] on div "Edit symbol Name right leaning increase d f g h j k p s t F H J O P T / | 0 1 2…" at bounding box center [288, 139] width 576 height 278
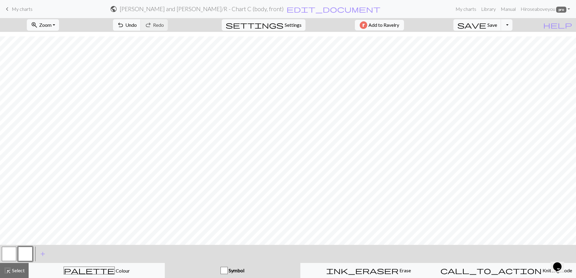
click at [26, 260] on button "button" at bounding box center [25, 254] width 14 height 14
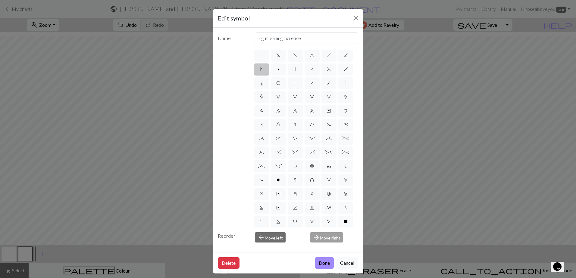
click at [262, 68] on span "k" at bounding box center [261, 69] width 2 height 5
click at [264, 68] on input "k" at bounding box center [262, 68] width 4 height 4
click at [299, 263] on button "Done" at bounding box center [324, 262] width 19 height 11
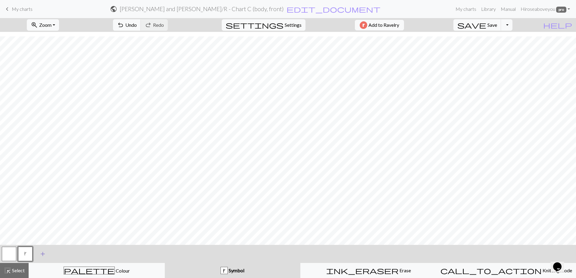
click at [43, 253] on span "add" at bounding box center [42, 254] width 7 height 8
click at [45, 254] on button "button" at bounding box center [41, 254] width 14 height 14
click at [43, 256] on button "button" at bounding box center [41, 254] width 14 height 14
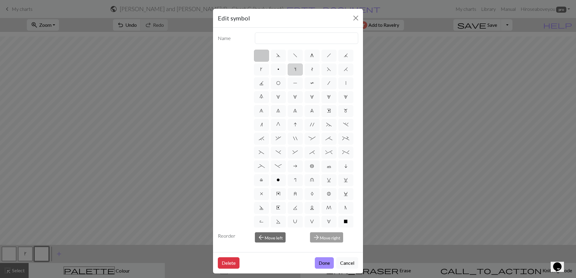
click at [299, 68] on label "s" at bounding box center [295, 70] width 15 height 12
click at [298, 68] on input "s" at bounding box center [296, 68] width 4 height 4
radio input "true"
type input "increase one left leaning"
click at [299, 260] on button "Done" at bounding box center [324, 262] width 19 height 11
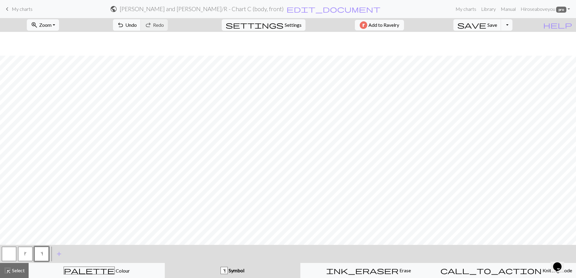
scroll to position [276, 0]
click at [60, 254] on span "add" at bounding box center [58, 254] width 7 height 8
click at [58, 251] on button "button" at bounding box center [58, 254] width 14 height 14
click at [60, 254] on button "button" at bounding box center [58, 254] width 14 height 14
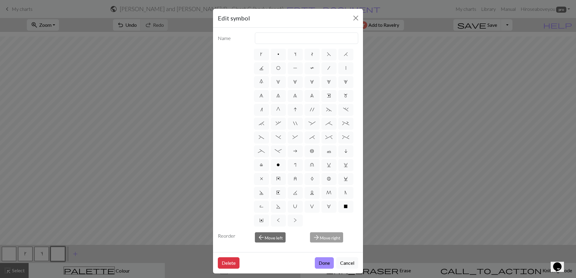
scroll to position [57, 0]
click at [299, 204] on span "X" at bounding box center [346, 206] width 4 height 5
click at [299, 218] on input "X" at bounding box center [346, 220] width 4 height 4
radio input "true"
type input "no stitch"
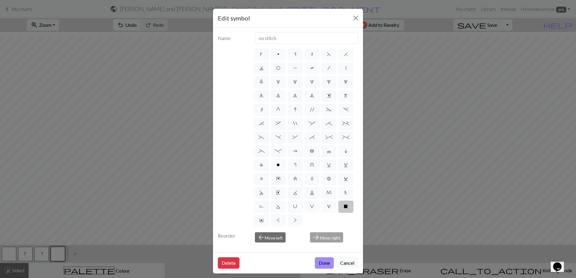
click at [299, 226] on div "Edit symbol Name no stitch d f g h j k p s t F H J O P T / | 0 1 2 3 4 5 6 7 8 …" at bounding box center [288, 139] width 576 height 278
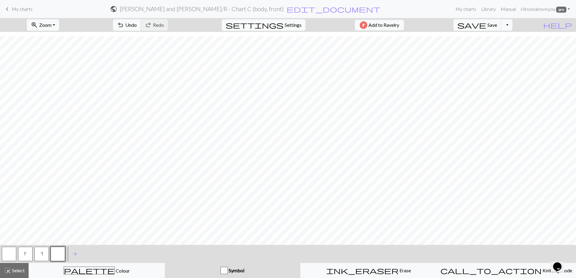
click at [56, 255] on button "button" at bounding box center [58, 254] width 14 height 14
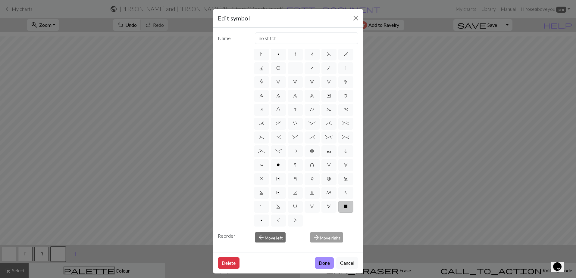
click at [299, 209] on span "X" at bounding box center [346, 206] width 4 height 5
click at [299, 218] on input "X" at bounding box center [346, 220] width 4 height 4
click at [299, 261] on button "Done" at bounding box center [324, 262] width 19 height 11
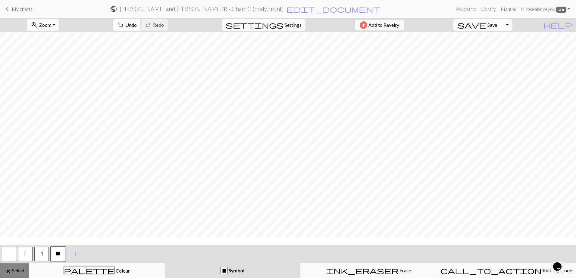
scroll to position [0, 0]
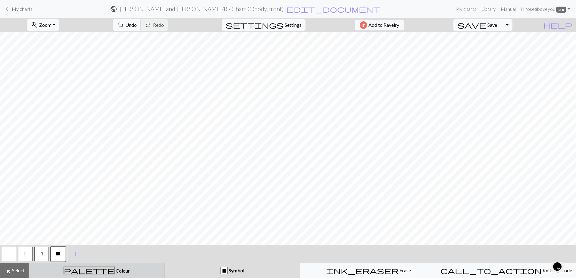
click at [60, 263] on button "palette Colour Colour" at bounding box center [97, 270] width 136 height 15
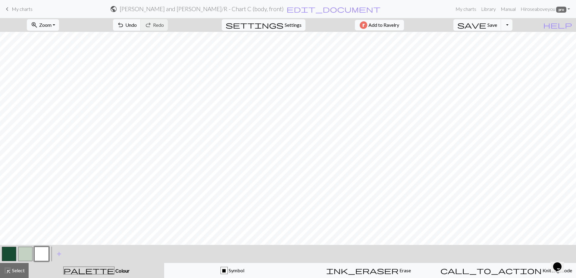
click at [12, 253] on button "button" at bounding box center [9, 254] width 14 height 14
click at [6, 258] on button "button" at bounding box center [9, 254] width 14 height 14
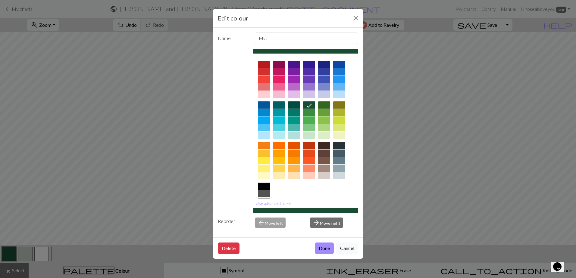
click at [299, 103] on div at bounding box center [324, 104] width 12 height 7
click at [299, 248] on button "Done" at bounding box center [324, 248] width 19 height 11
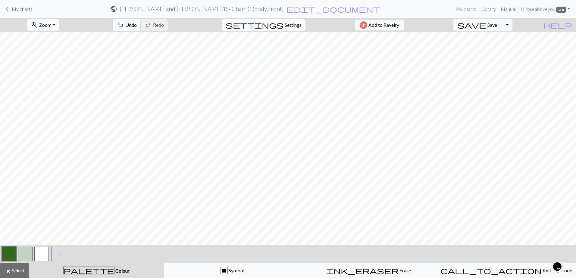
click at [51, 24] on span "Zoom" at bounding box center [45, 25] width 12 height 6
click at [58, 59] on button "Fit height" at bounding box center [51, 58] width 48 height 10
